Goal: Task Accomplishment & Management: Complete application form

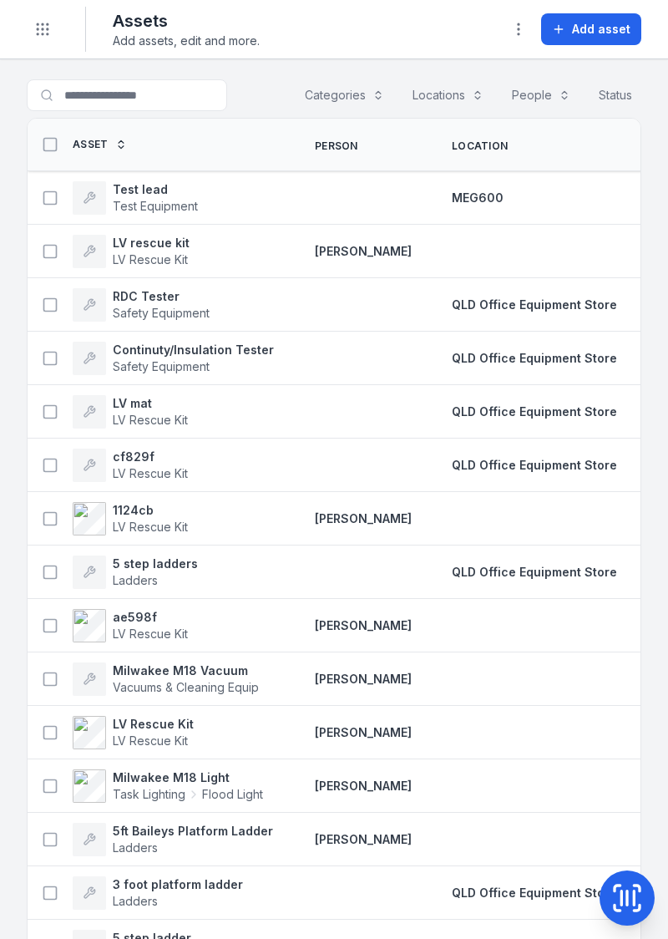
click at [324, 428] on td at bounding box center [363, 411] width 137 height 53
click at [530, 412] on span "QLD Office Equipment Store" at bounding box center [534, 411] width 165 height 14
click at [598, 37] on button "Add asset" at bounding box center [591, 29] width 100 height 32
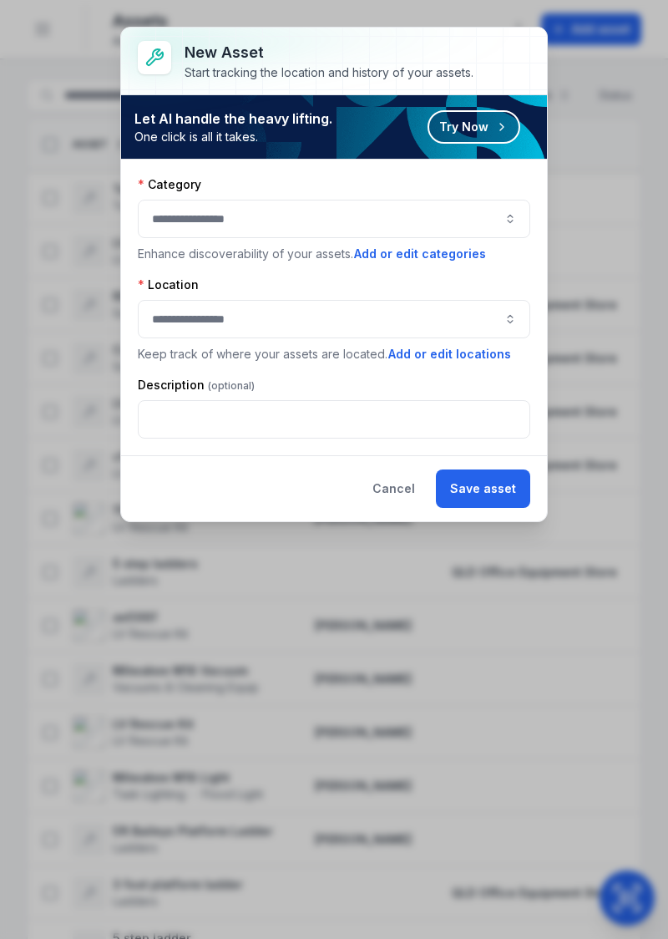
click at [476, 215] on button "button" at bounding box center [334, 219] width 393 height 38
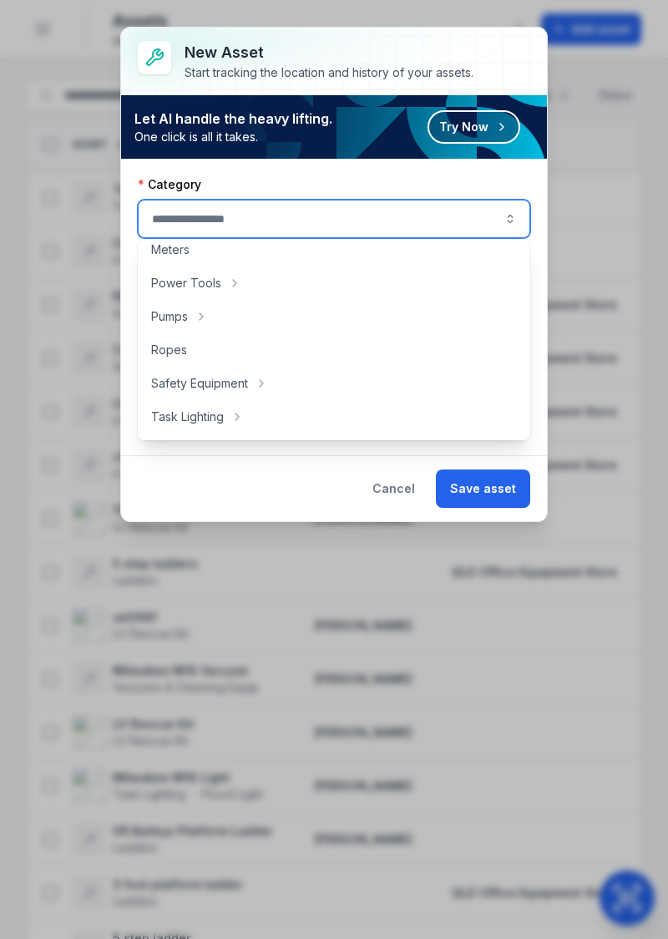
scroll to position [312, 0]
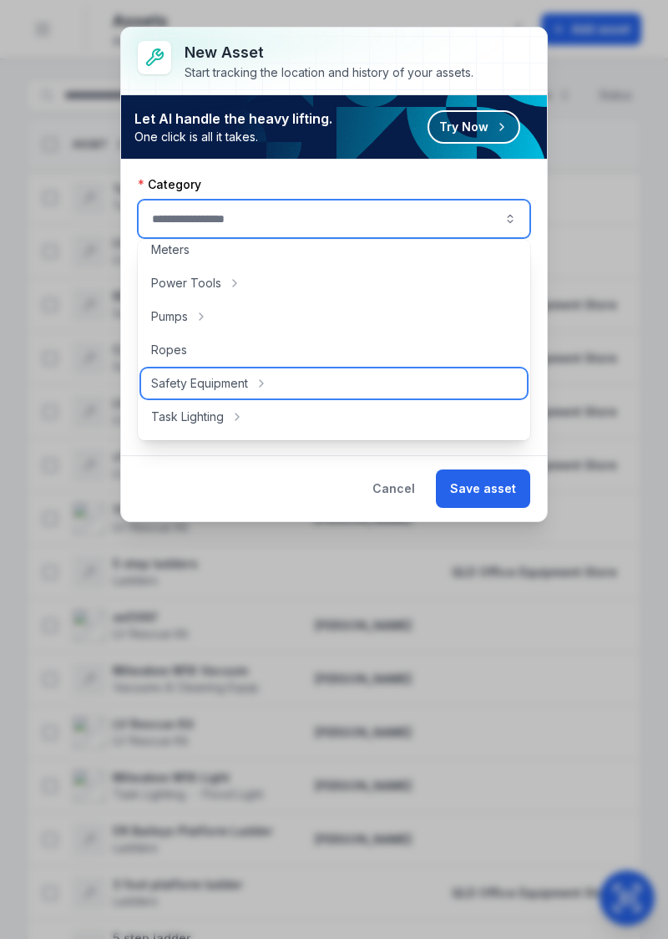
click at [242, 383] on span "Safety Equipment" at bounding box center [199, 383] width 97 height 17
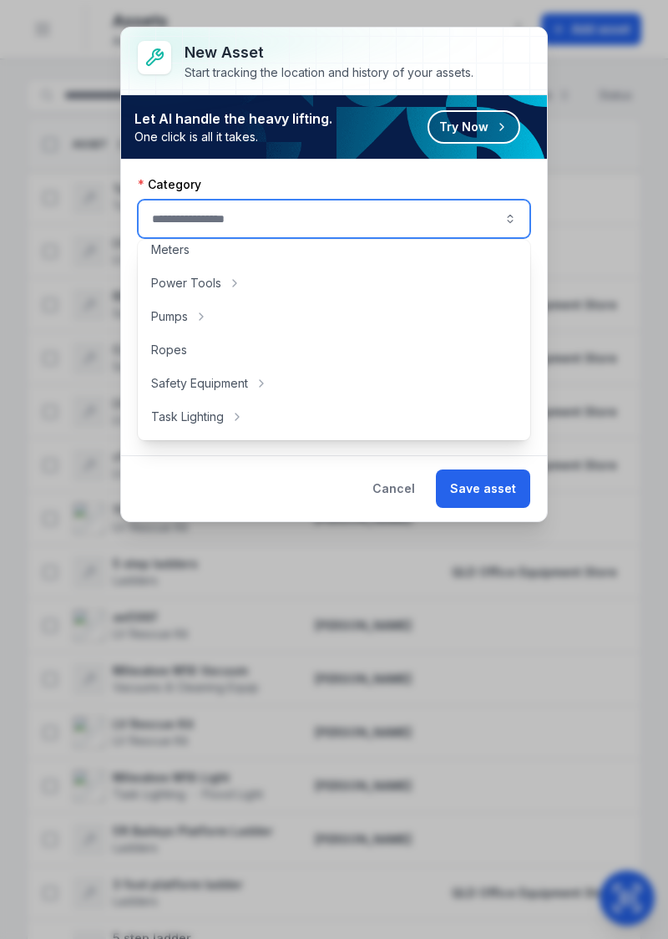
type input "**********"
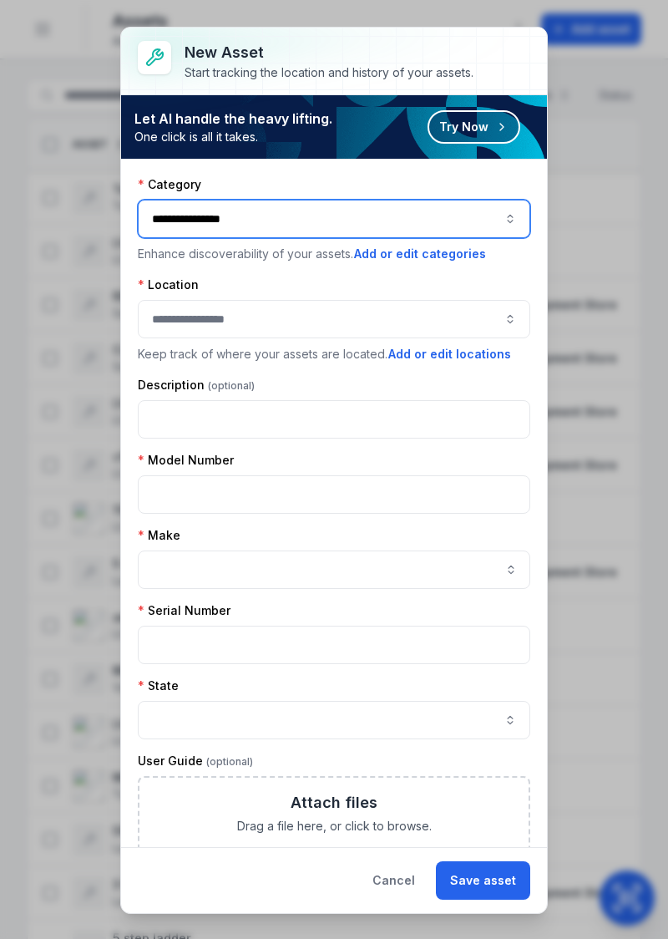
click at [439, 314] on button "button" at bounding box center [334, 319] width 393 height 38
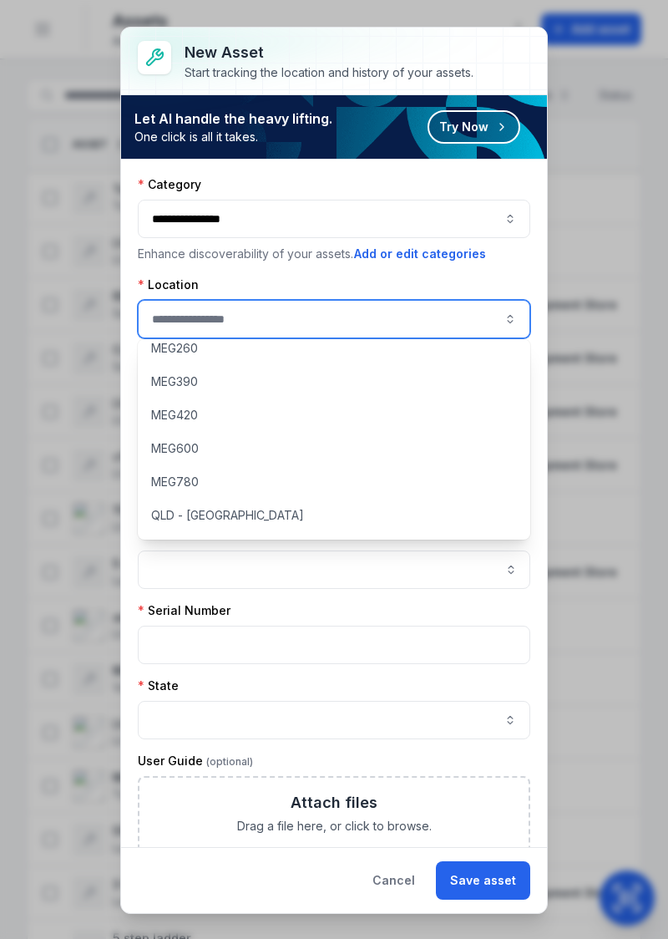
scroll to position [144, 0]
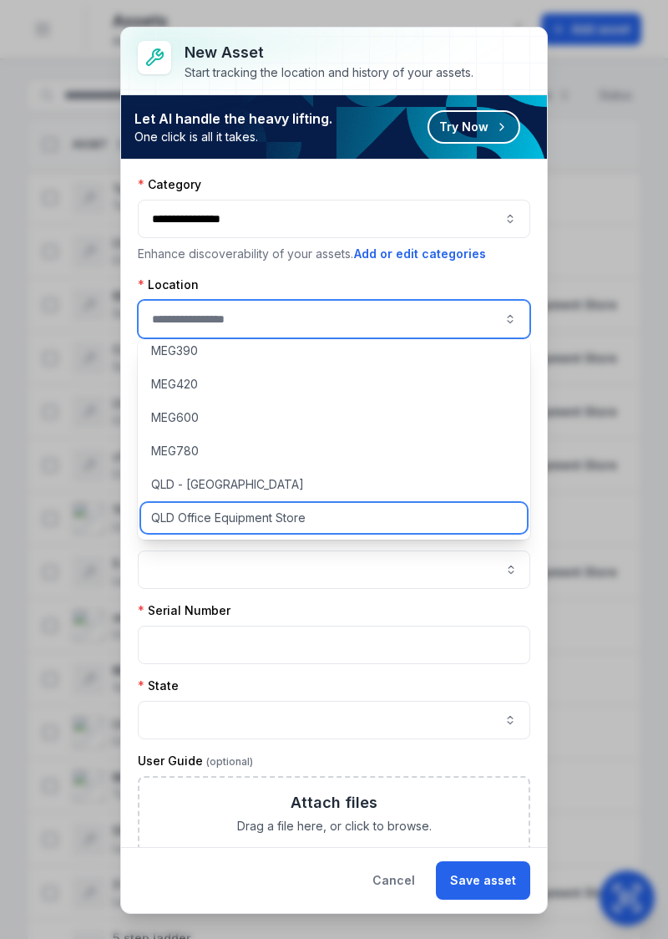
click at [251, 526] on div "QLD Office Equipment Store" at bounding box center [334, 518] width 387 height 30
type input "**********"
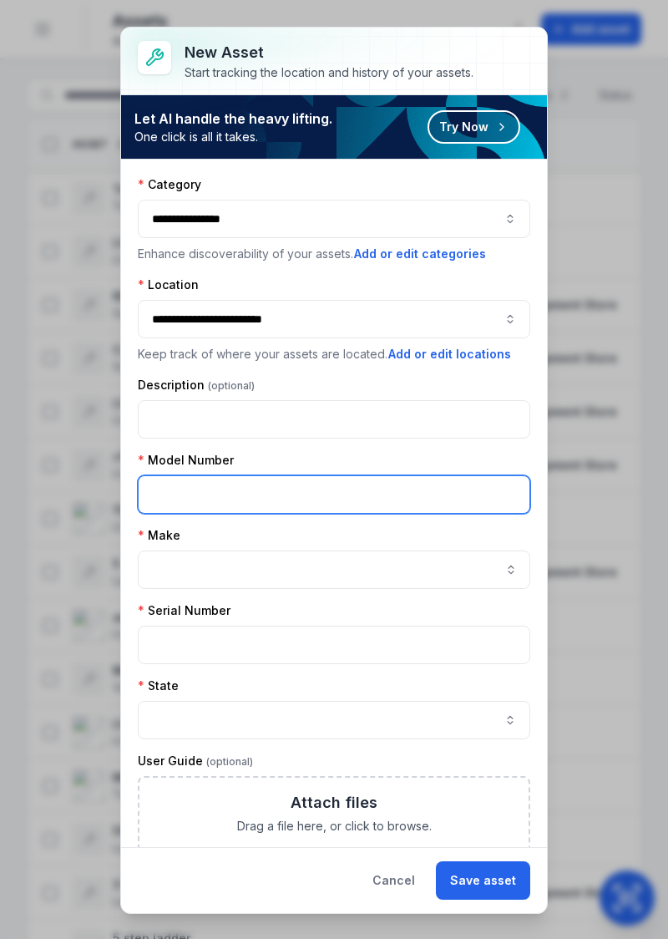
click at [379, 495] on input "text" at bounding box center [334, 494] width 393 height 38
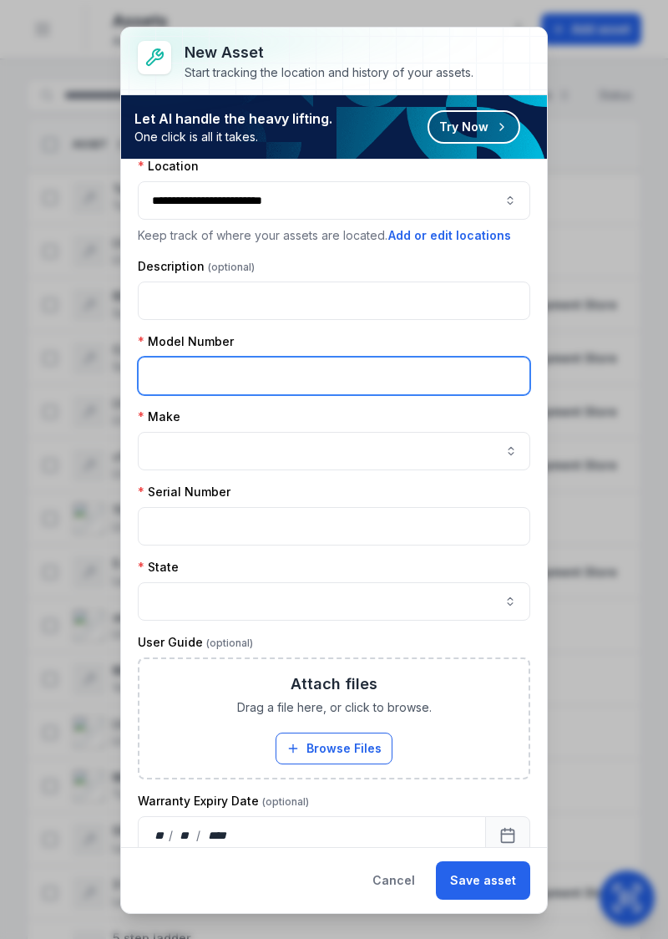
scroll to position [115, 0]
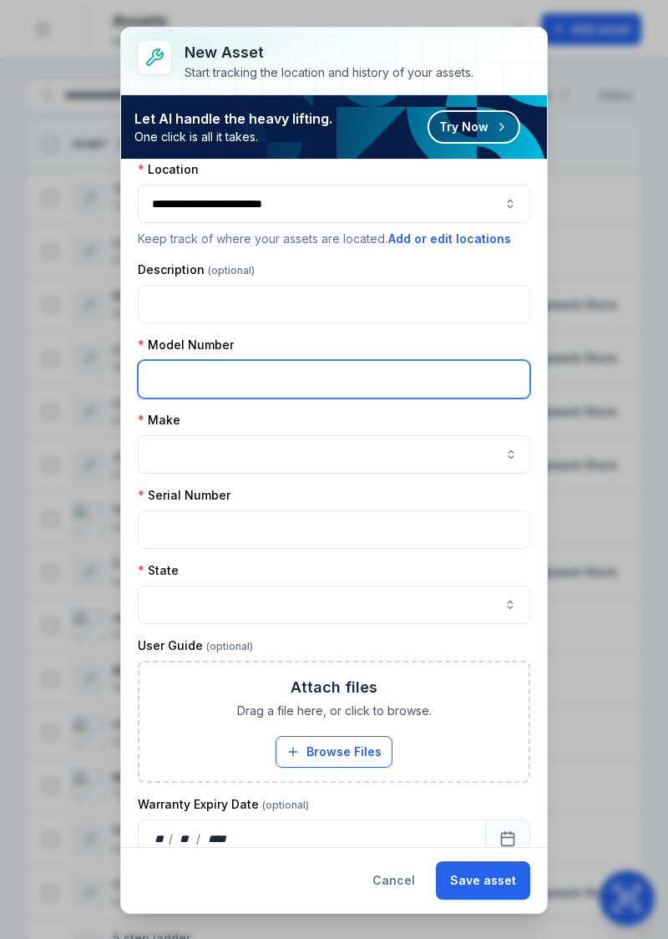
click at [398, 377] on input "text" at bounding box center [334, 379] width 393 height 38
type input "********"
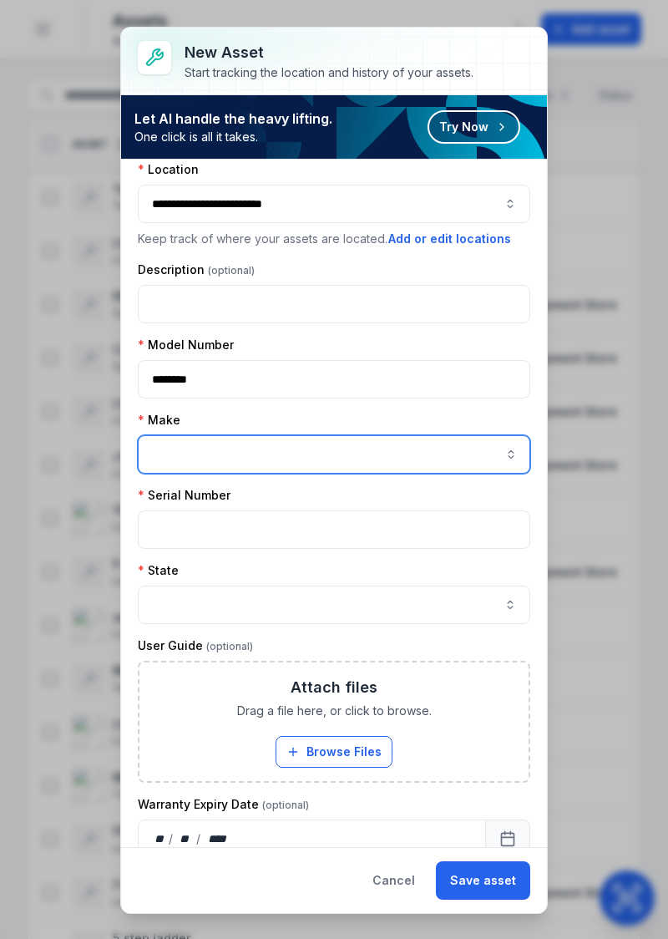
click at [506, 451] on button "button" at bounding box center [511, 454] width 38 height 38
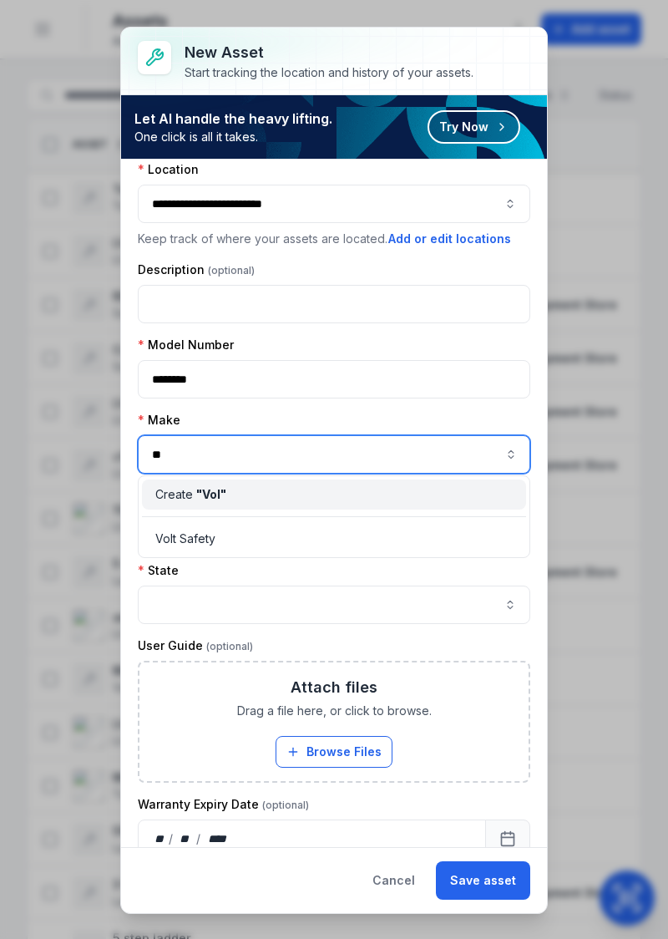
type input "*"
click at [185, 533] on span "Volt Safety" at bounding box center [185, 538] width 60 height 17
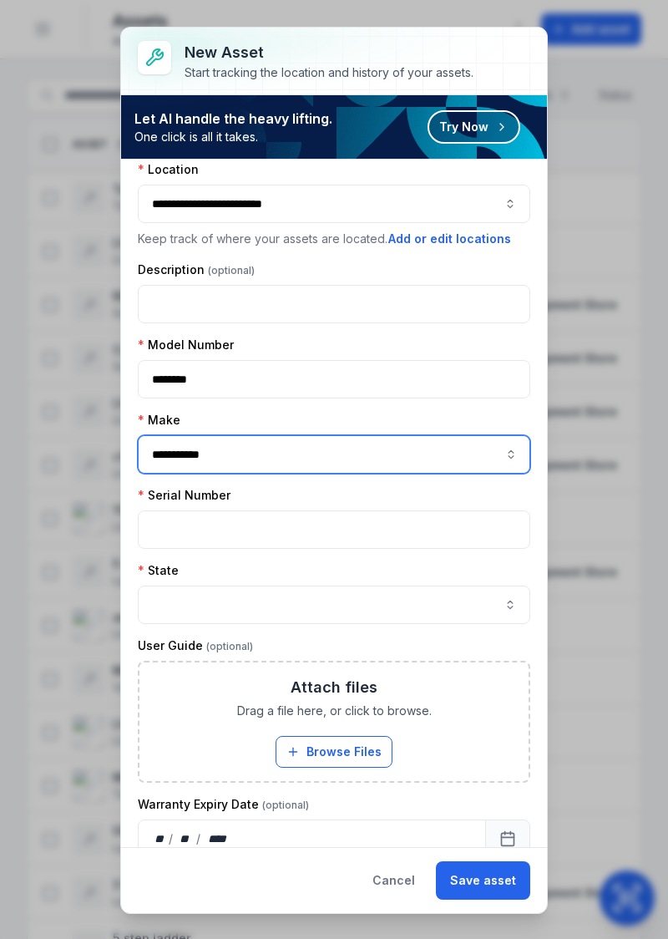
type input "**********"
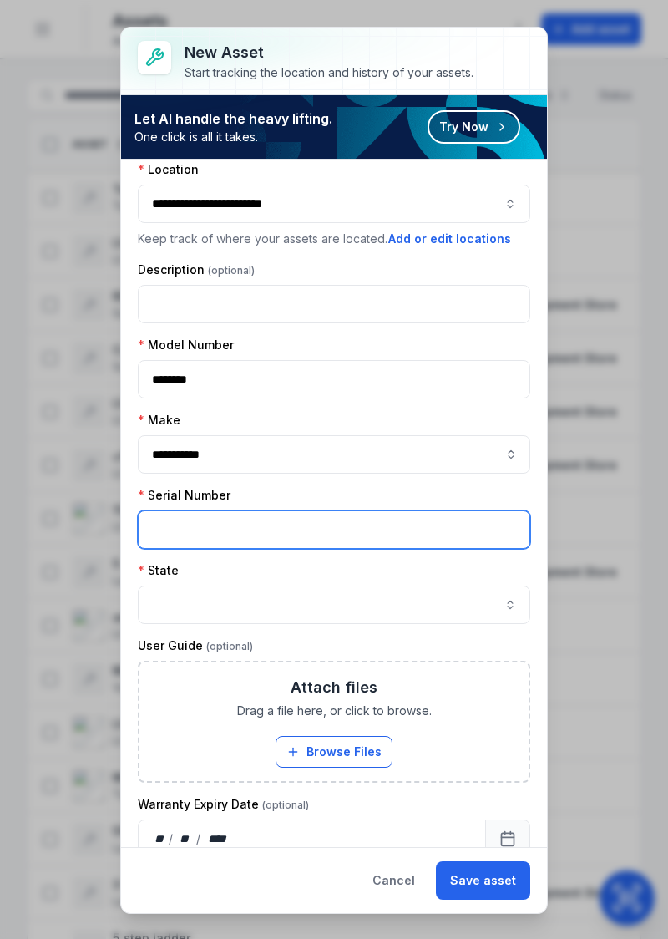
click at [367, 530] on input "text" at bounding box center [334, 529] width 393 height 38
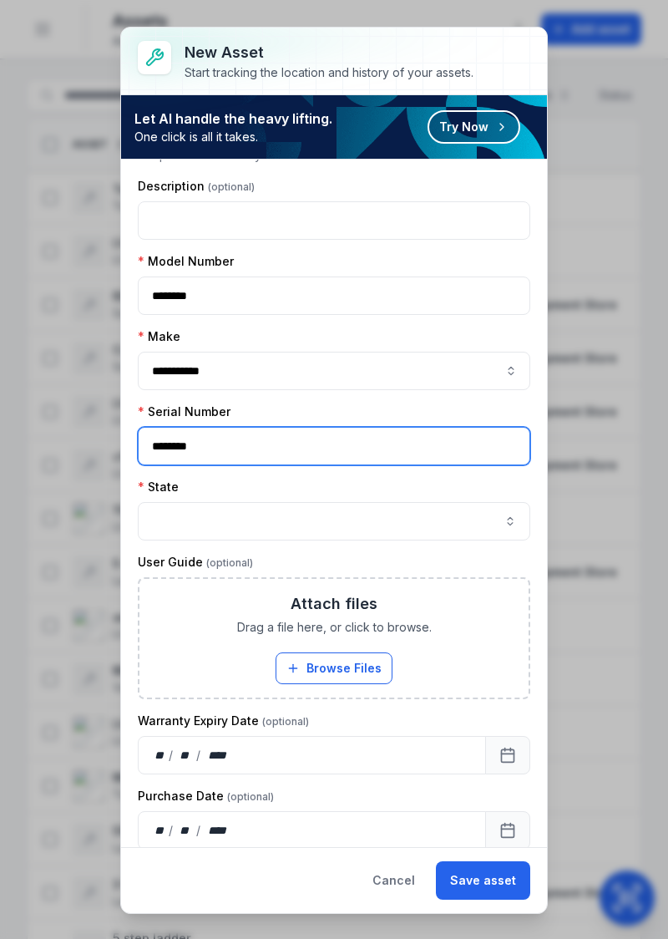
scroll to position [200, 0]
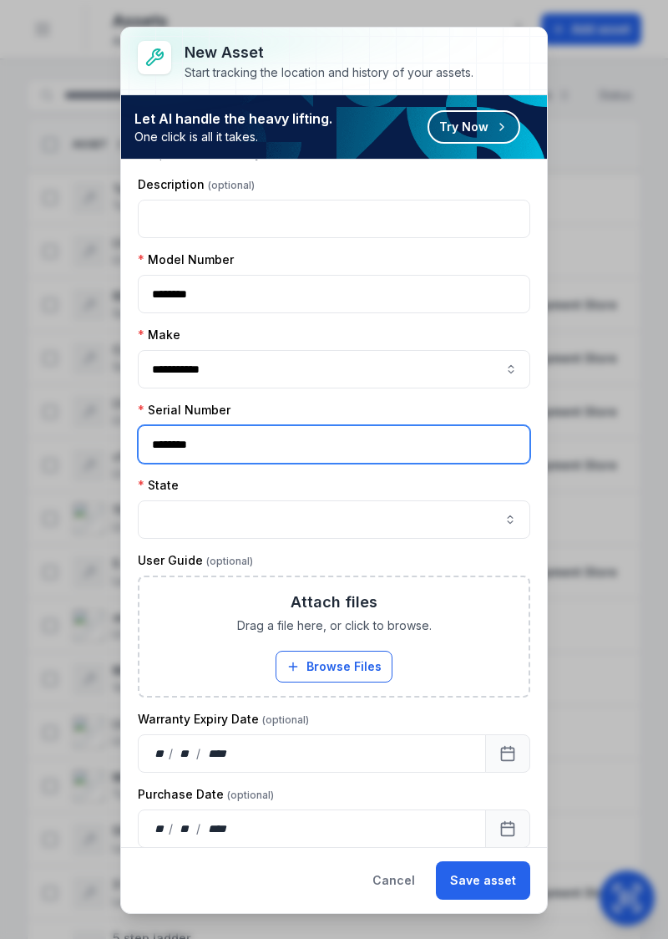
type input "********"
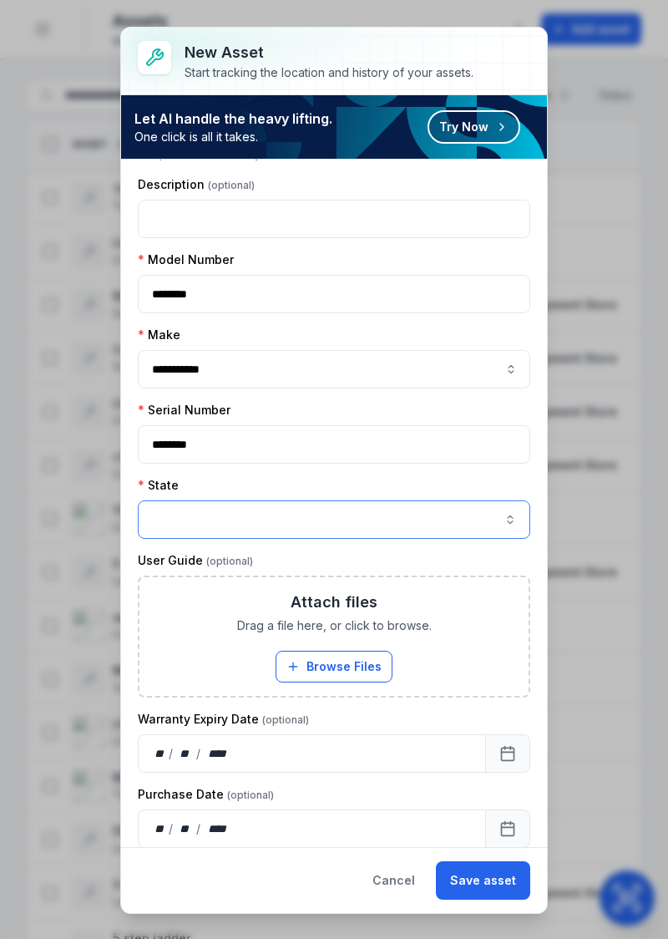
click at [471, 520] on button "button" at bounding box center [334, 519] width 393 height 38
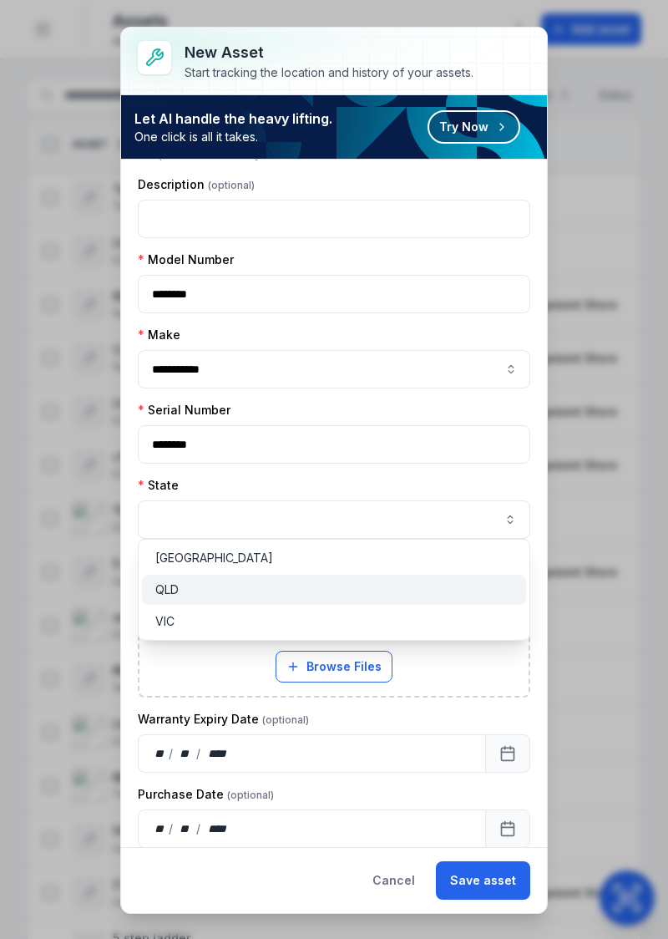
click at [276, 592] on div "QLD" at bounding box center [334, 589] width 358 height 17
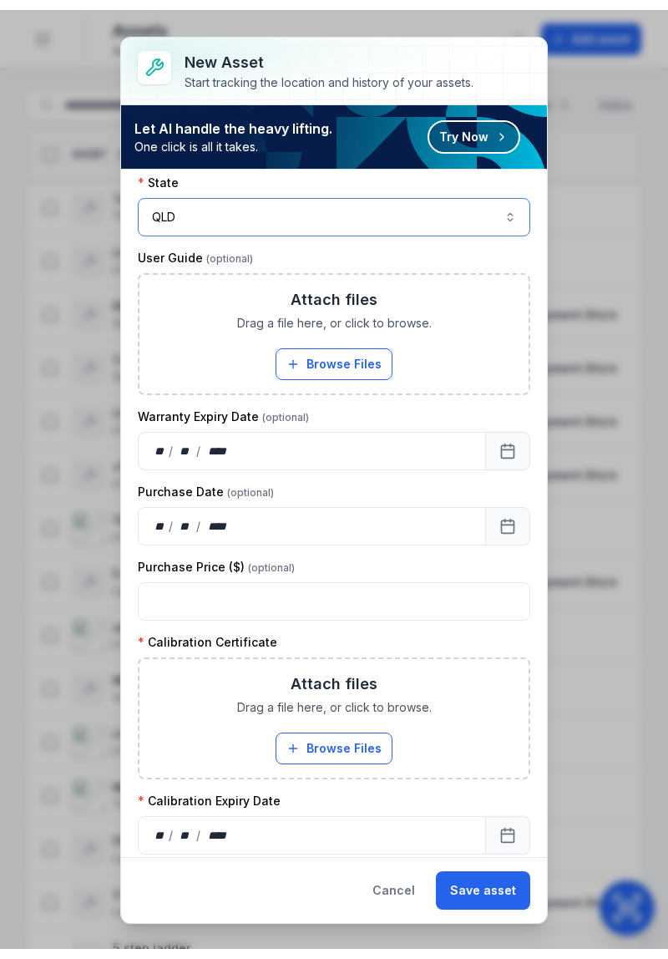
scroll to position [517, 0]
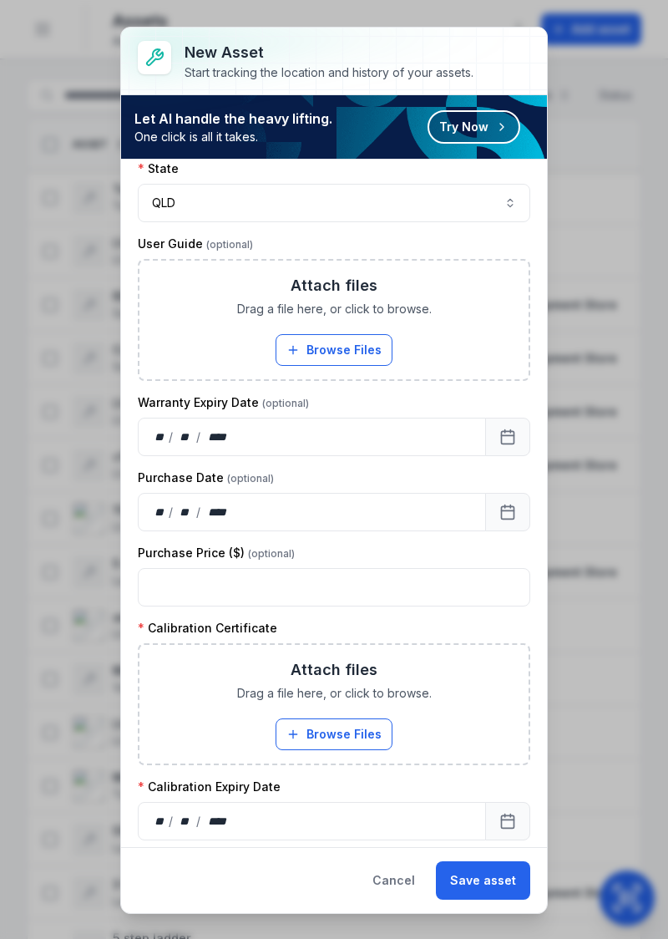
click at [359, 728] on button "Browse Files" at bounding box center [334, 734] width 117 height 32
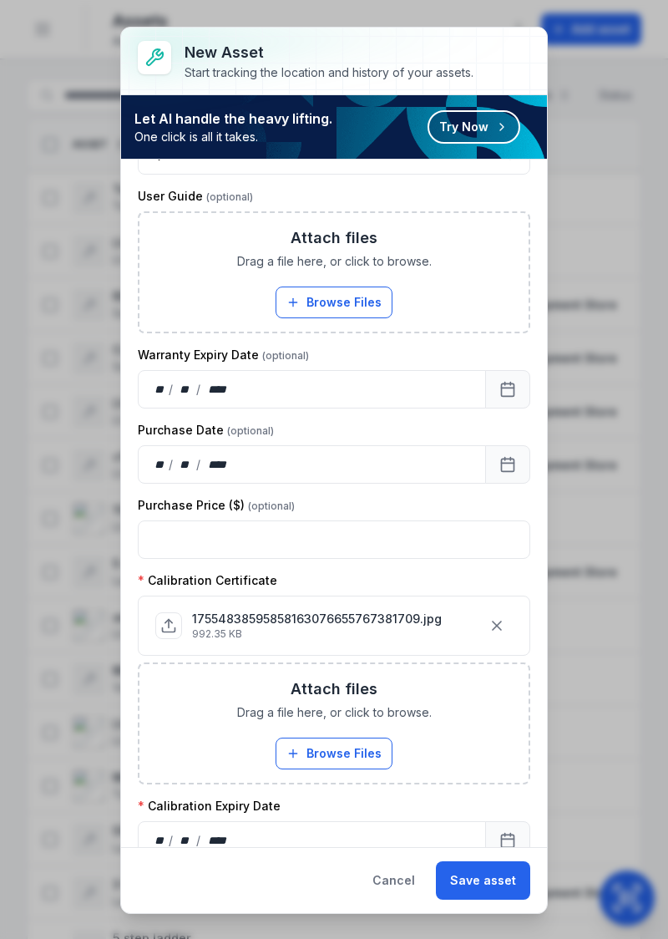
scroll to position [583, 0]
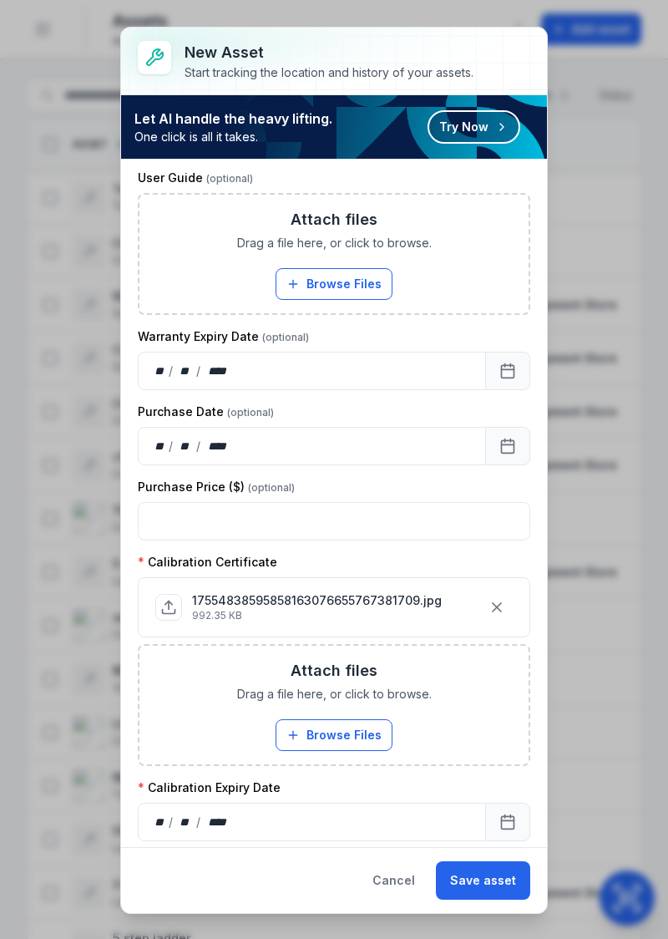
click at [373, 809] on div "** / ** / ****" at bounding box center [312, 822] width 348 height 38
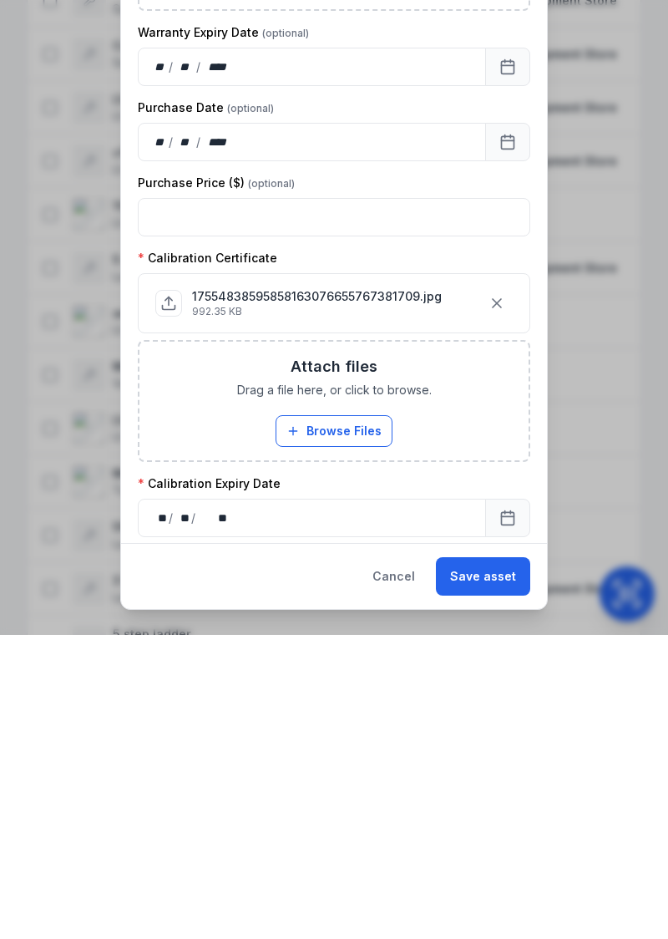
click at [179, 860] on div "Cancel Save asset" at bounding box center [334, 880] width 426 height 66
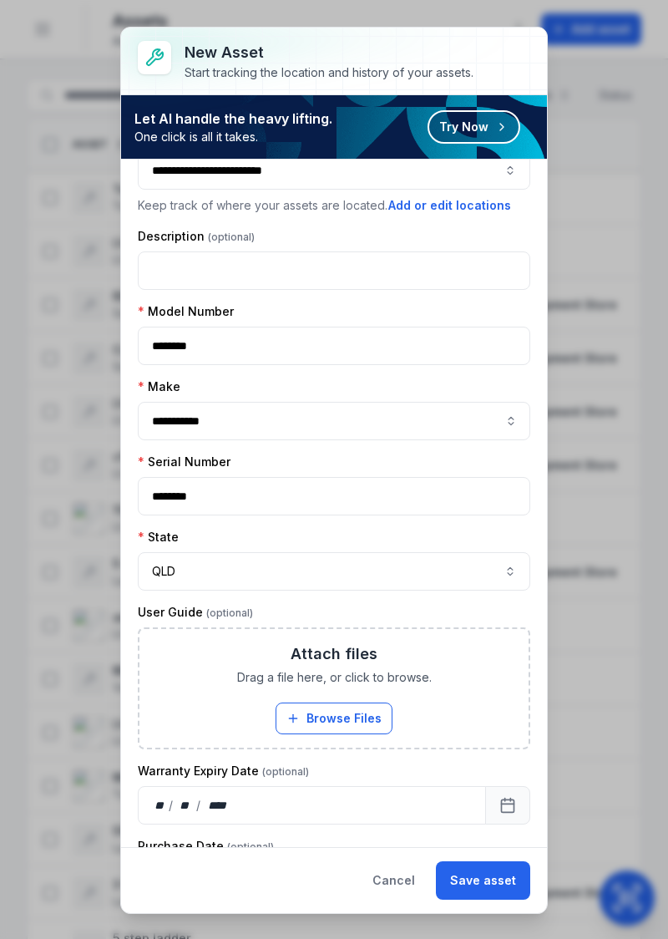
scroll to position [0, 0]
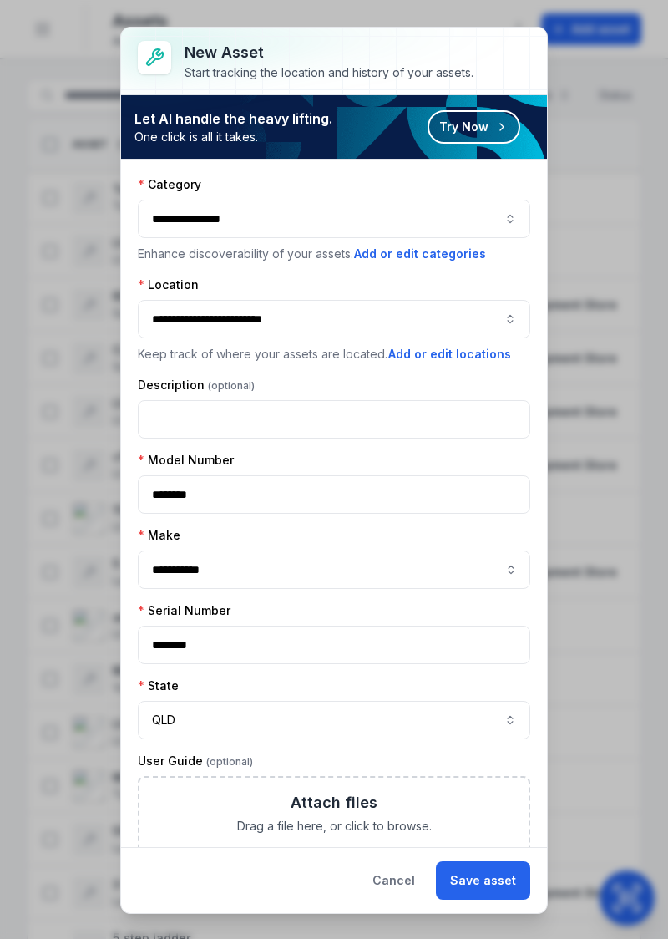
click at [505, 210] on button "**********" at bounding box center [334, 219] width 393 height 38
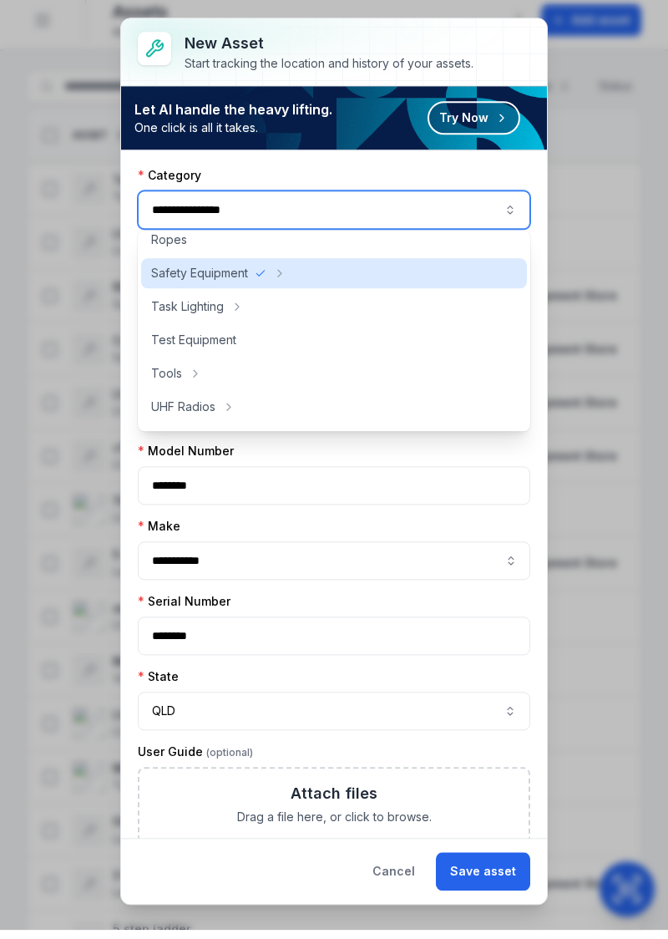
scroll to position [402, 0]
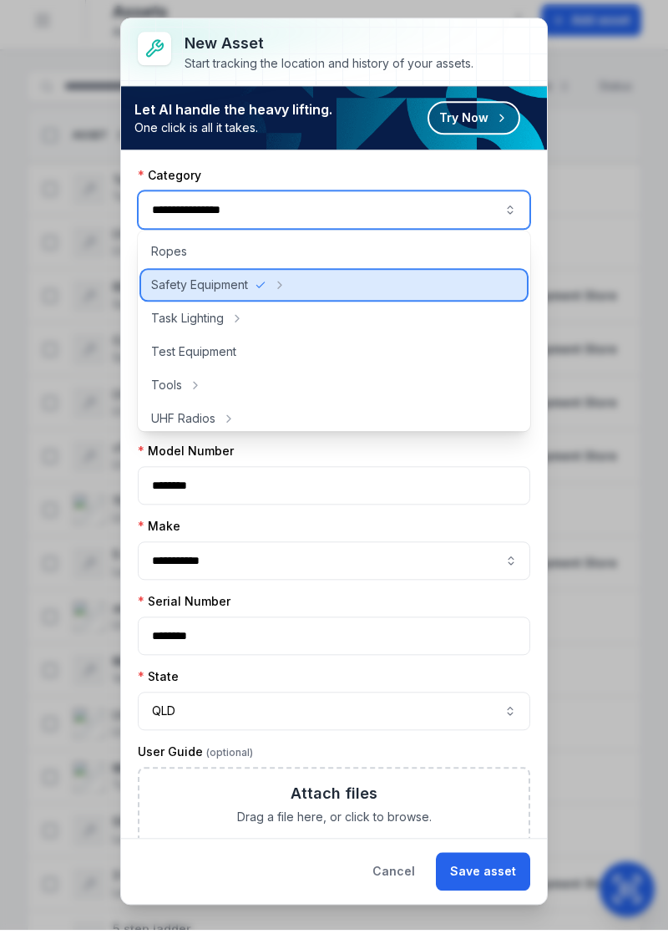
click at [374, 297] on div "Safety Equipment" at bounding box center [334, 294] width 387 height 30
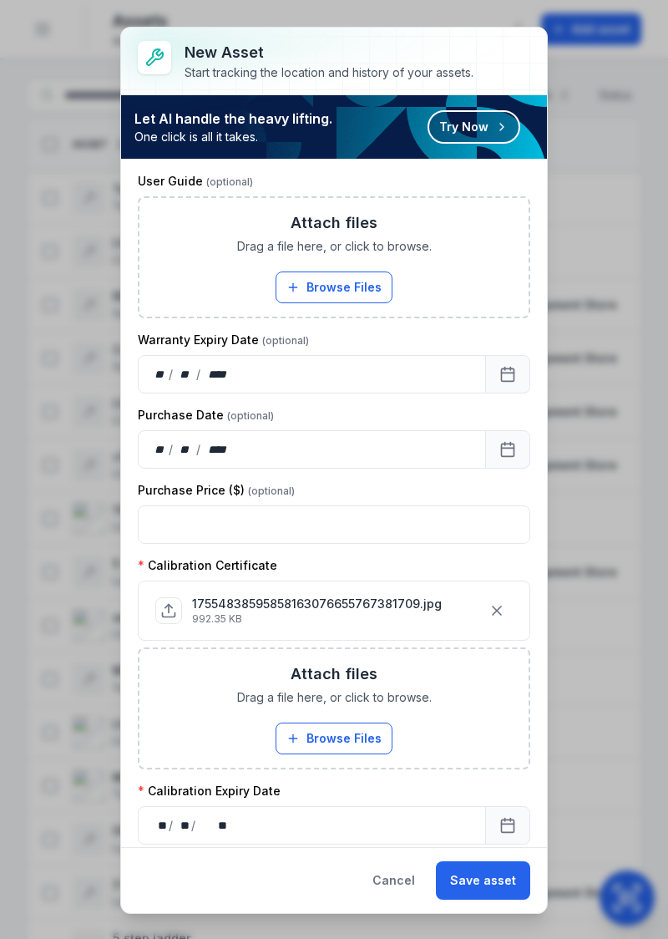
scroll to position [583, 0]
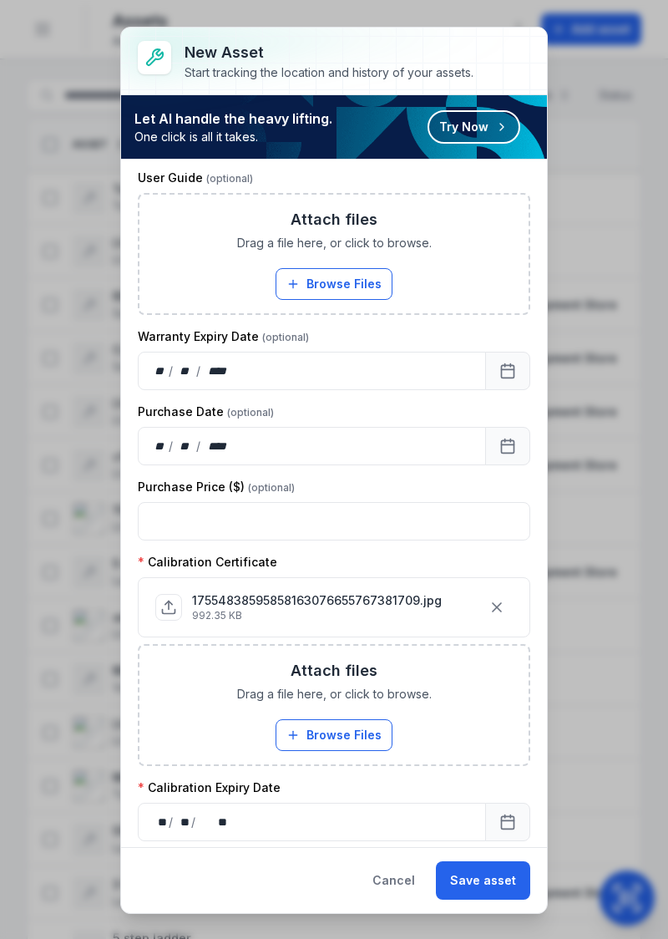
click at [477, 884] on button "Save asset" at bounding box center [483, 880] width 94 height 38
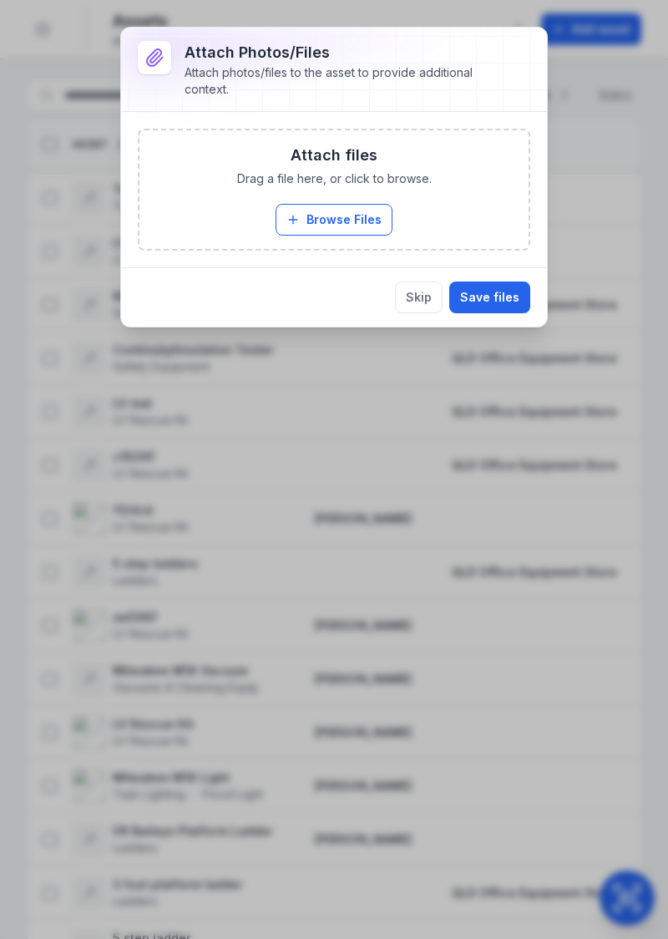
click at [332, 249] on div "Attach files Drag a file here, or click to browse. Browse Files Take Photos" at bounding box center [334, 190] width 393 height 122
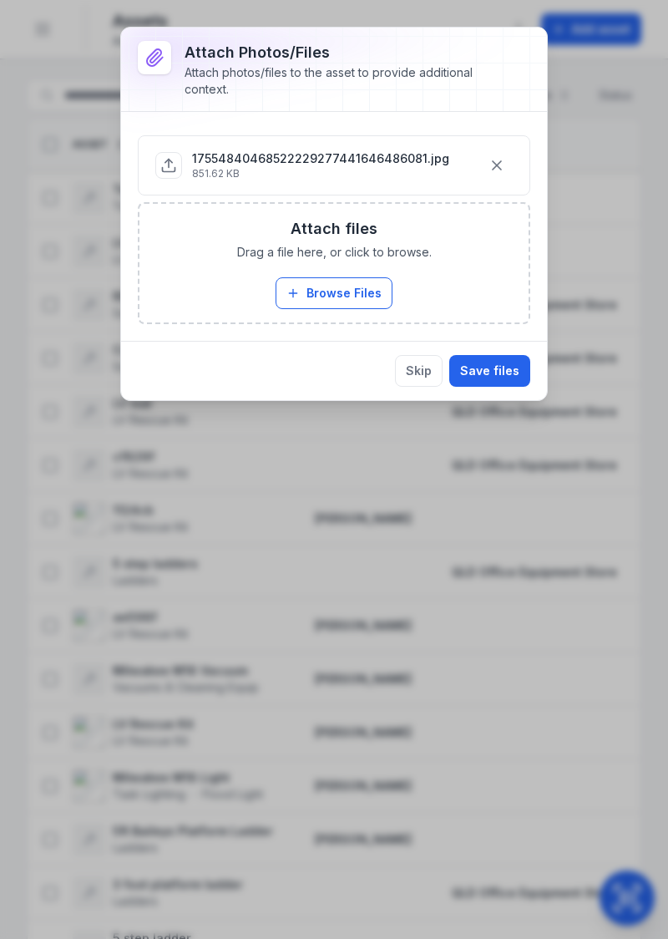
click at [506, 371] on button "Save files" at bounding box center [489, 371] width 81 height 32
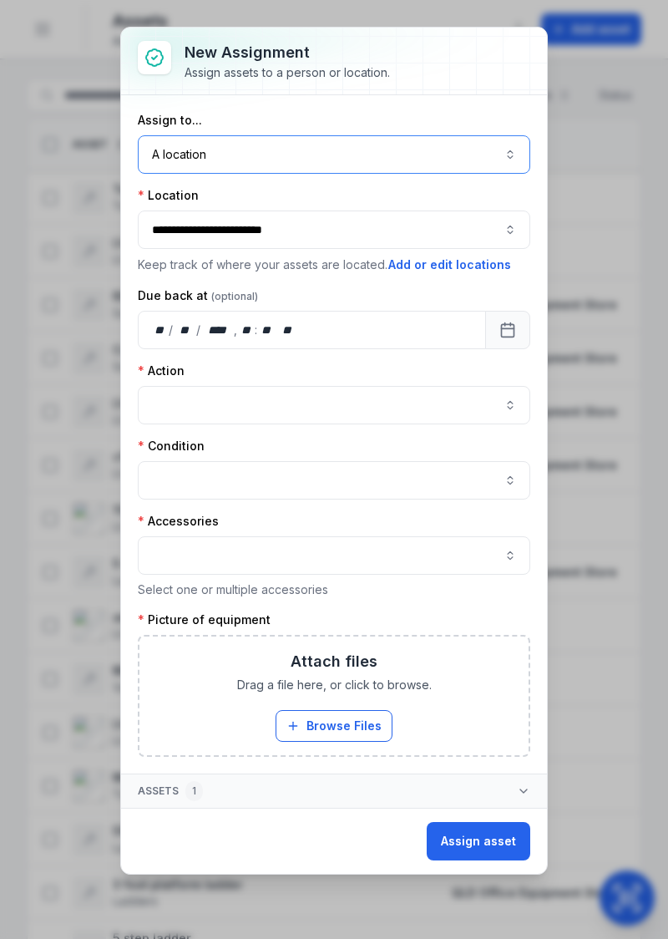
click at [500, 160] on button "A location ********" at bounding box center [334, 154] width 393 height 38
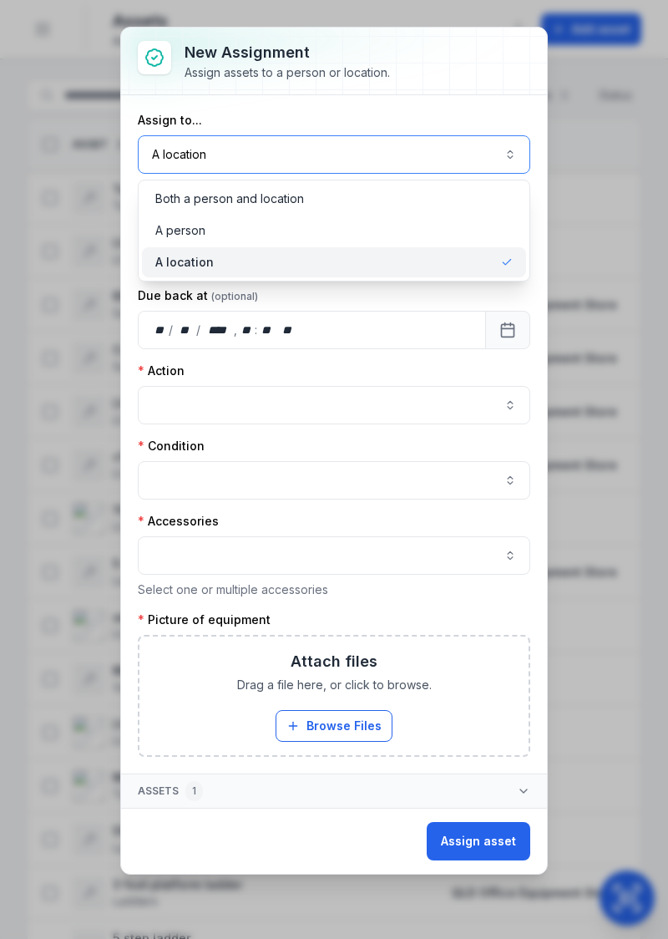
click at [479, 150] on button "A location ********" at bounding box center [334, 154] width 393 height 38
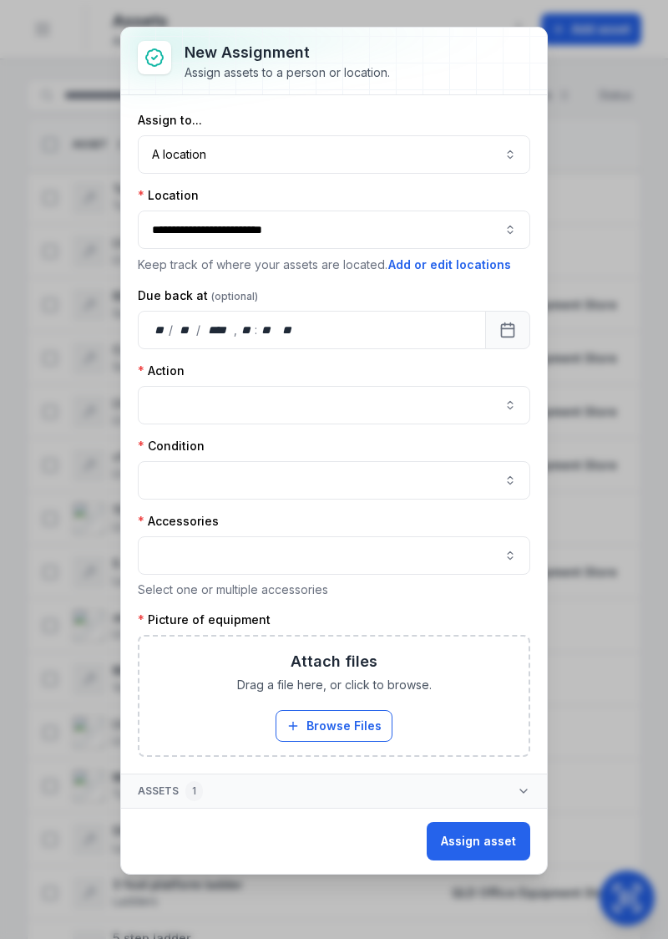
click at [530, 785] on icon "button" at bounding box center [523, 790] width 13 height 13
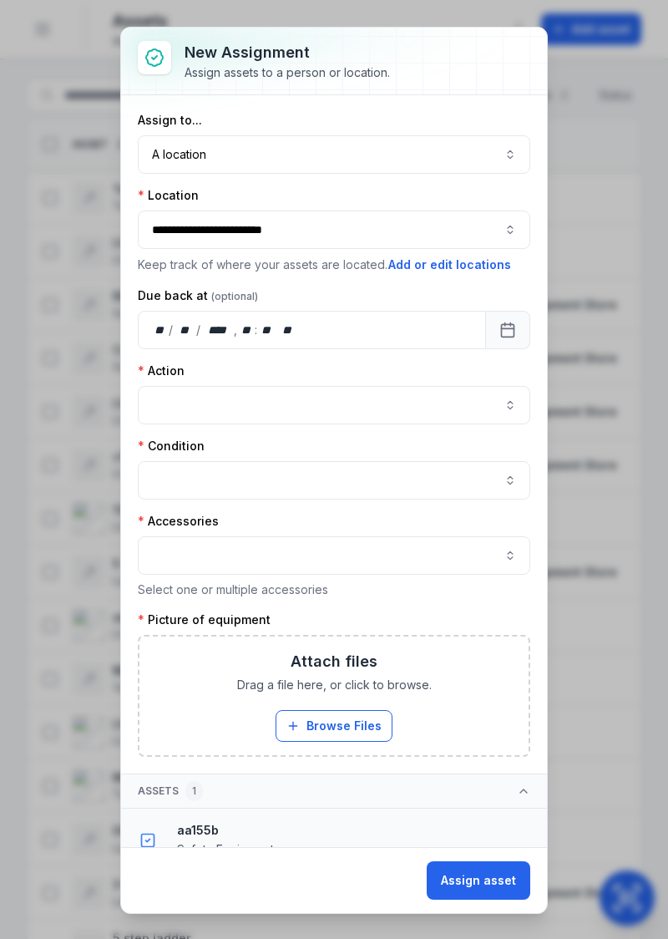
scroll to position [20, 0]
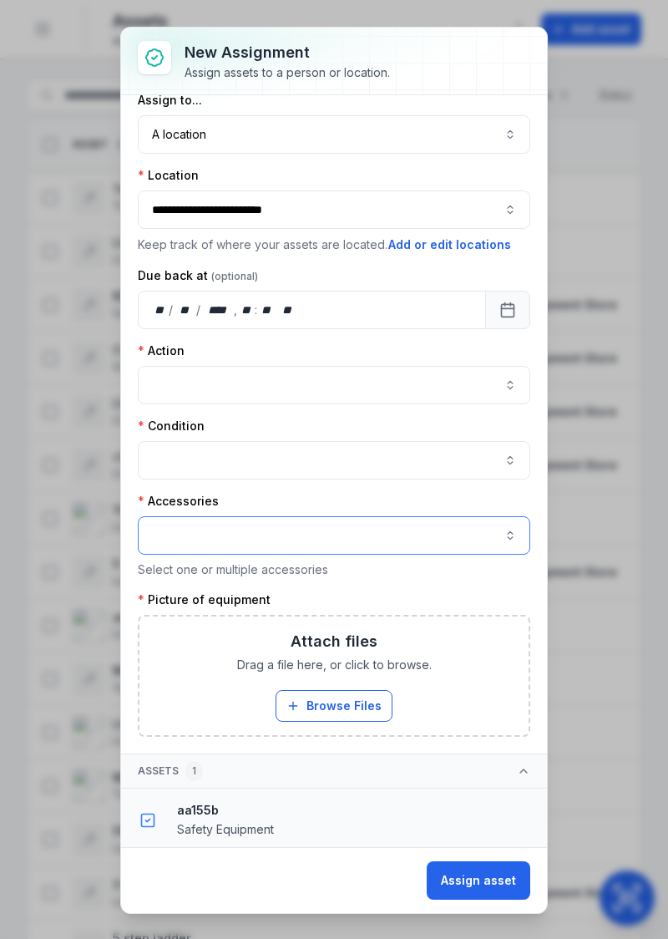
click at [450, 530] on button "button" at bounding box center [334, 535] width 393 height 38
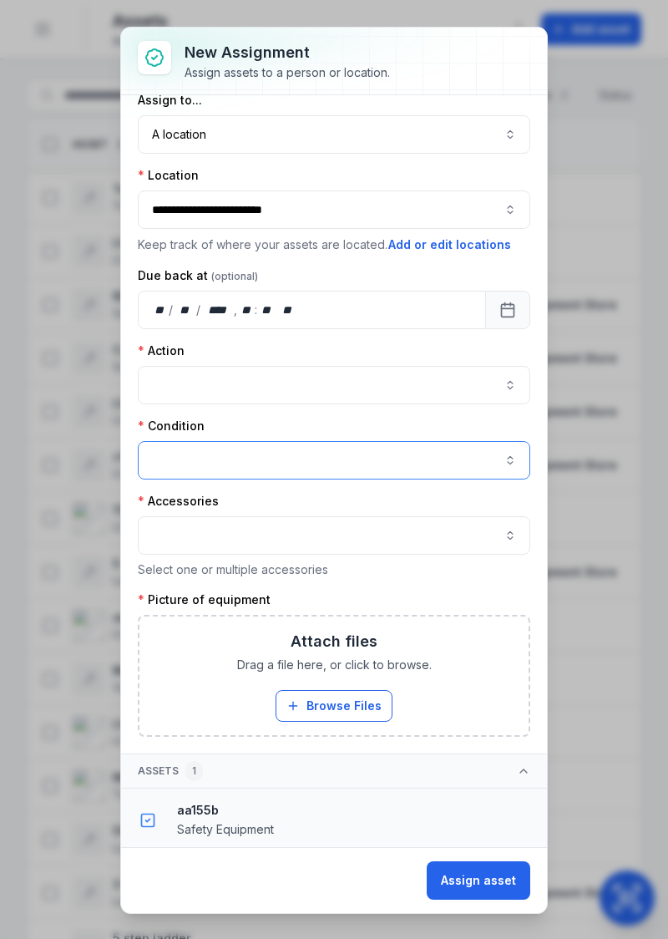
click at [491, 468] on button "button" at bounding box center [334, 460] width 393 height 38
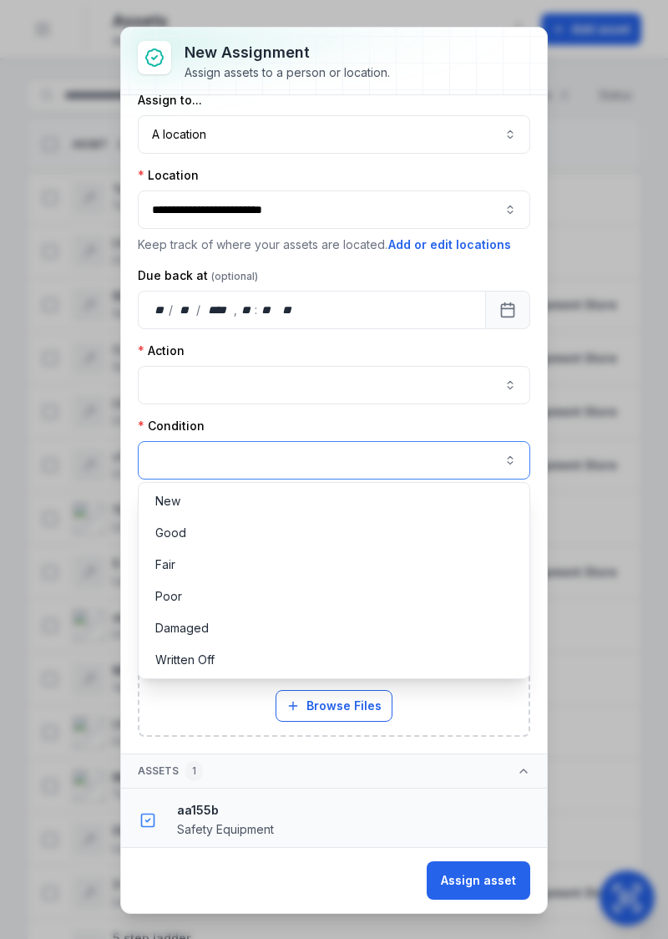
click at [456, 441] on button "button" at bounding box center [334, 460] width 393 height 38
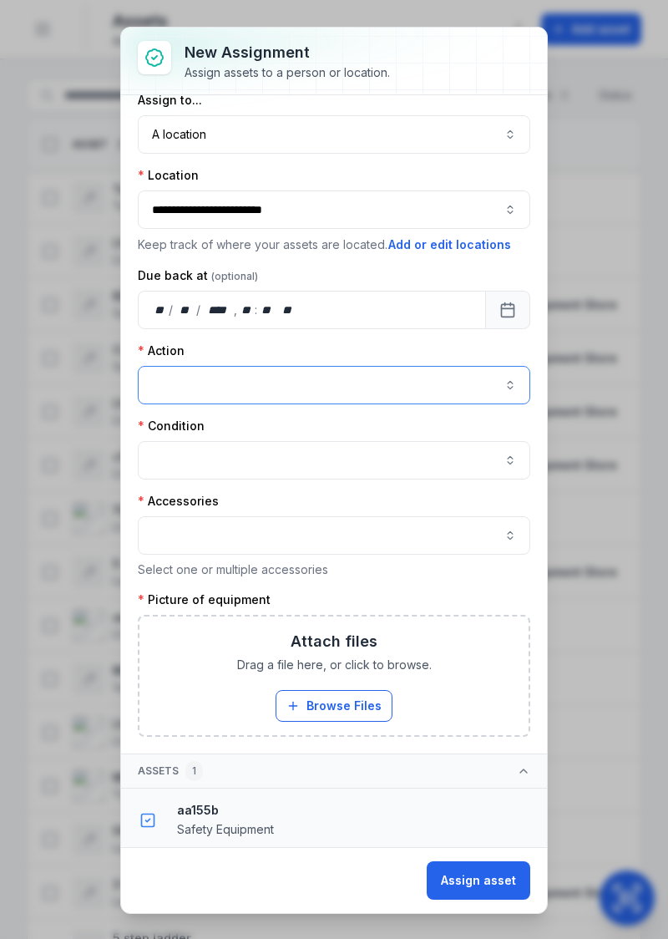
click at [484, 391] on button "button" at bounding box center [334, 385] width 393 height 38
click at [483, 878] on button "Assign asset" at bounding box center [479, 880] width 104 height 38
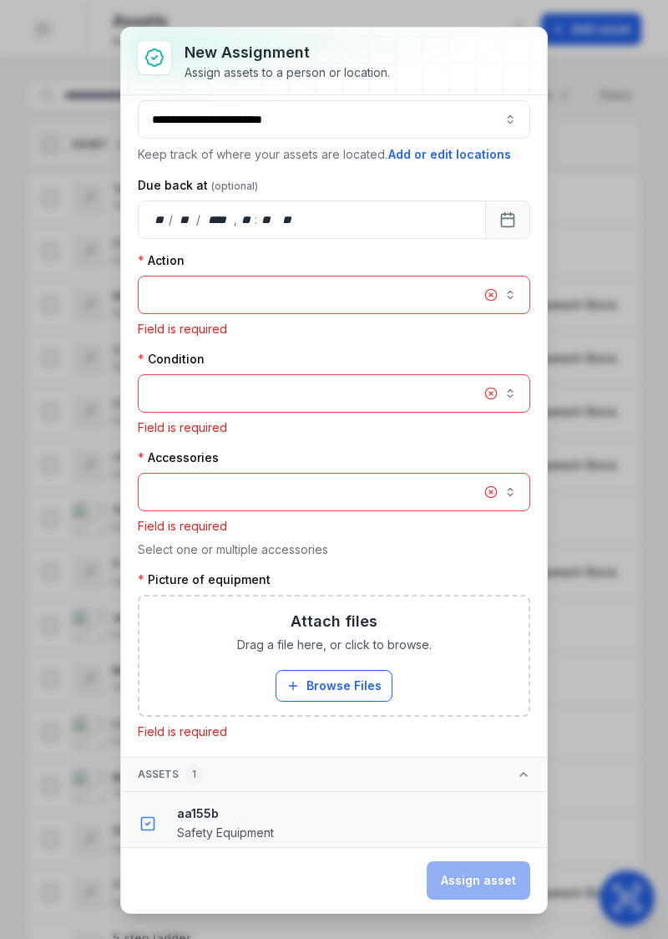
scroll to position [114, 0]
